Goal: Find specific page/section

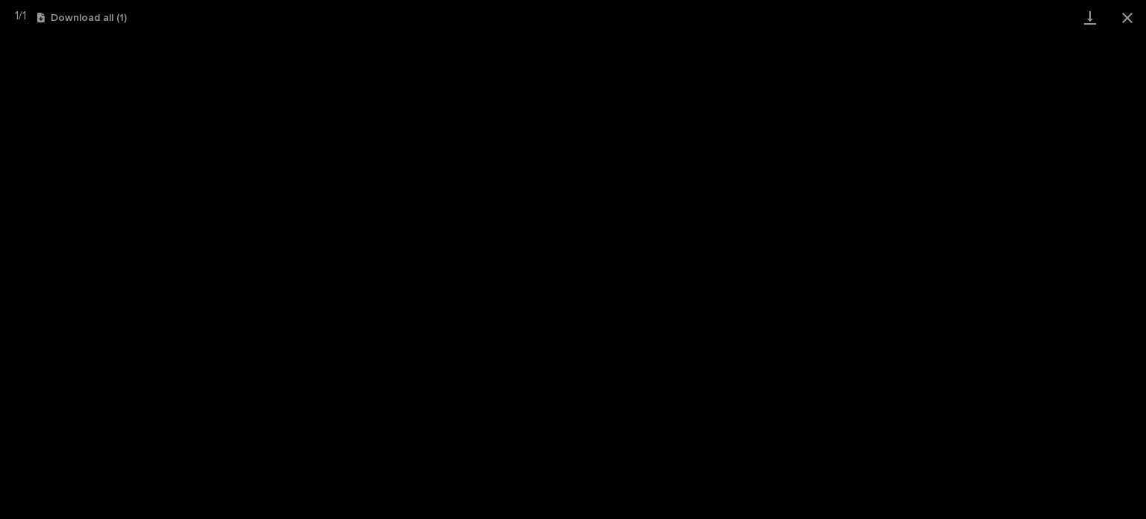
scroll to position [37, 0]
click at [1120, 17] on button "Close gallery" at bounding box center [1127, 17] width 37 height 35
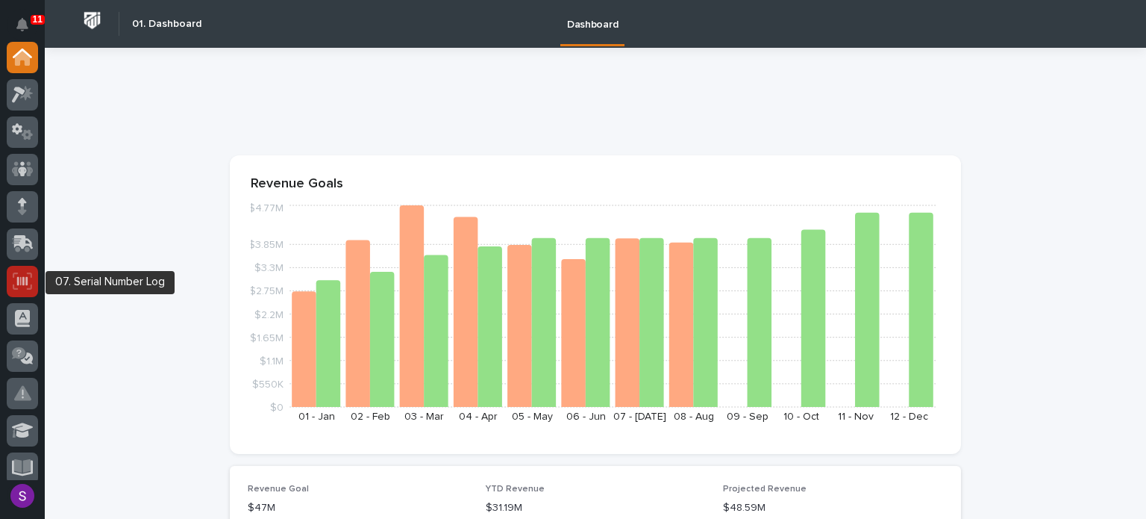
click at [10, 284] on div at bounding box center [22, 281] width 31 height 31
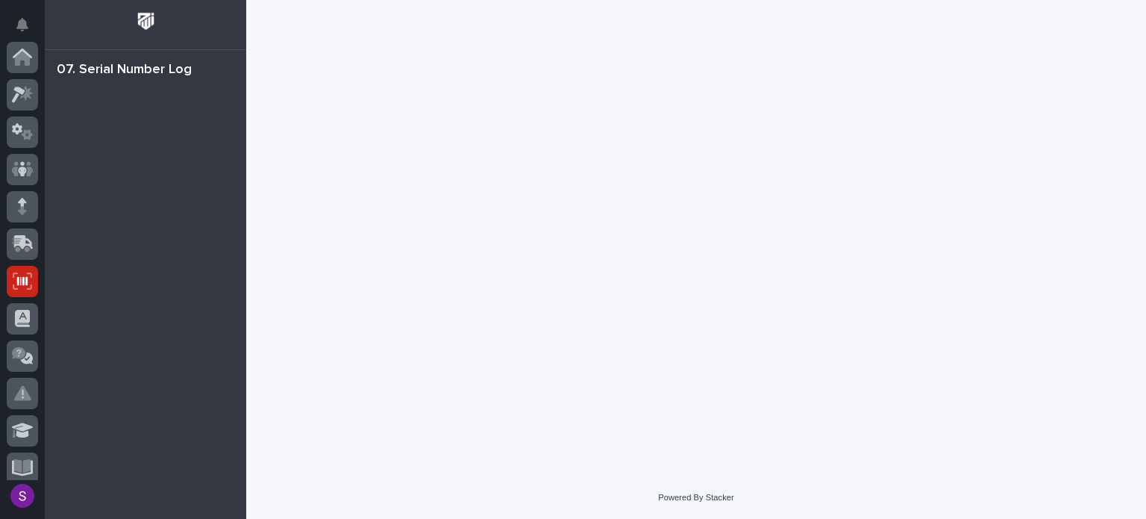
scroll to position [224, 0]
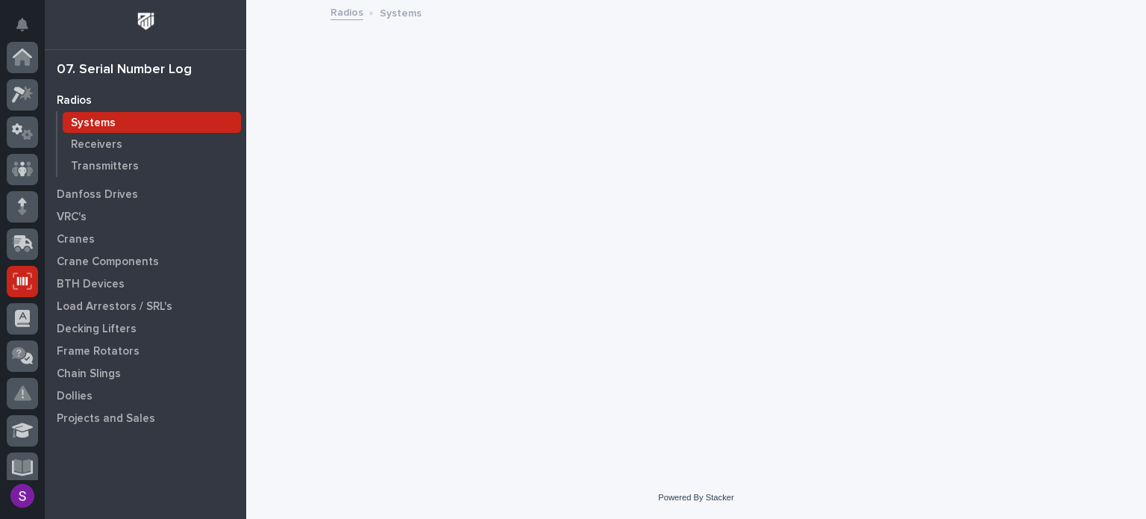
scroll to position [224, 0]
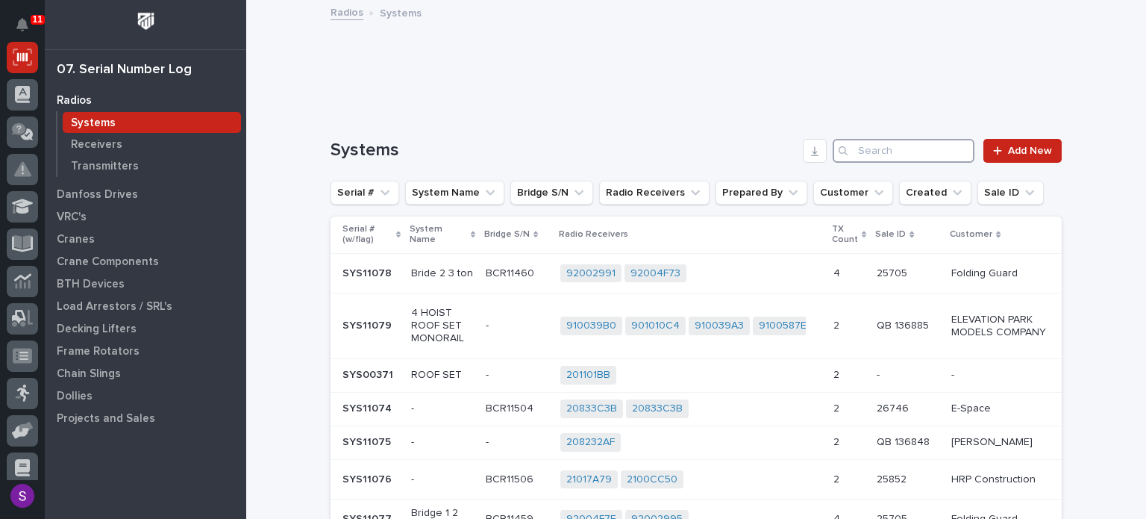
click at [917, 152] on input "Search" at bounding box center [904, 151] width 142 height 24
paste input "26117"
type input "26117"
